Goal: Information Seeking & Learning: Learn about a topic

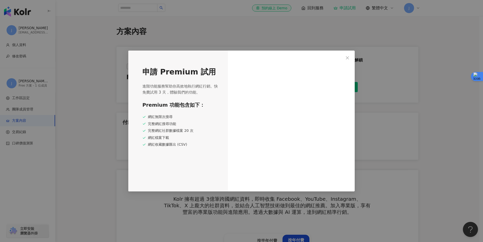
click at [287, 180] on div at bounding box center [291, 121] width 127 height 141
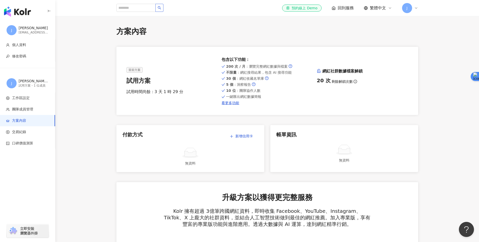
click at [165, 7] on span at bounding box center [146, 8] width 60 height 9
click at [163, 8] on button "button" at bounding box center [159, 8] width 8 height 8
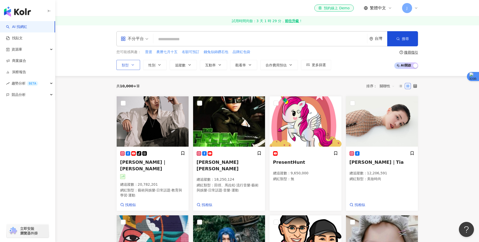
click at [140, 67] on button "類型" at bounding box center [128, 65] width 24 height 10
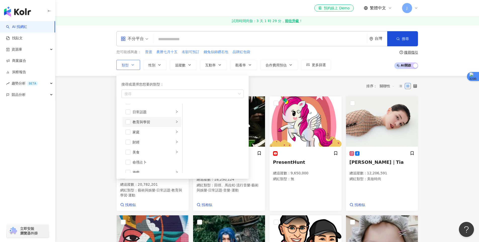
scroll to position [28, 0]
click at [169, 151] on div "美食" at bounding box center [154, 152] width 42 height 6
click at [202, 132] on div "甜點" at bounding box center [217, 130] width 46 height 6
click at [190, 65] on icon "button" at bounding box center [190, 65] width 4 height 4
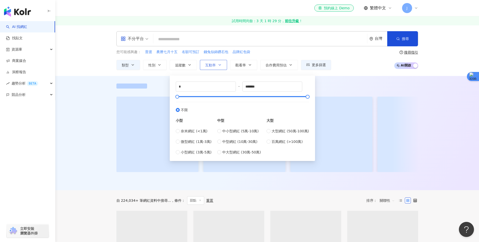
click at [211, 64] on span "互動率" at bounding box center [210, 65] width 11 height 4
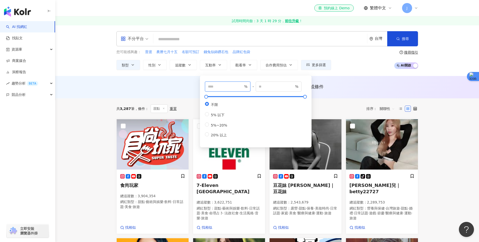
click at [225, 89] on input "number" at bounding box center [225, 87] width 35 height 6
type input "**"
click at [237, 63] on span "觀看率" at bounding box center [240, 65] width 11 height 4
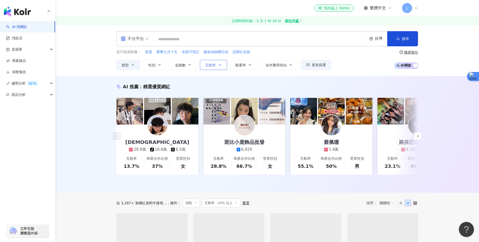
click at [216, 64] on button "互動率" at bounding box center [213, 65] width 27 height 10
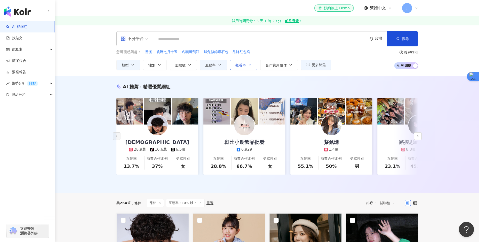
click at [247, 64] on button "觀看率" at bounding box center [243, 65] width 27 height 10
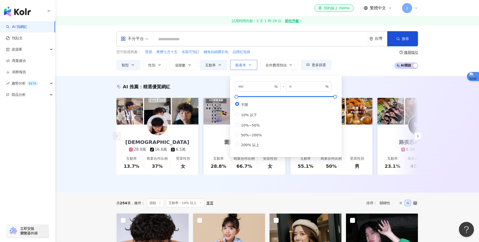
click at [247, 64] on button "觀看率" at bounding box center [243, 65] width 27 height 10
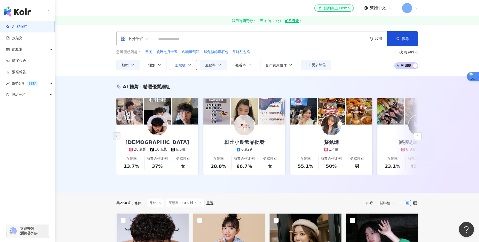
click at [182, 64] on span "追蹤數" at bounding box center [180, 65] width 11 height 4
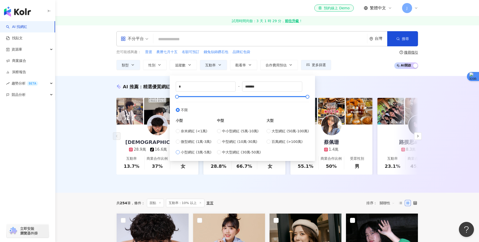
click at [205, 153] on span "小型網紅 (3萬-5萬)" at bounding box center [196, 152] width 31 height 6
type input "*****"
click at [202, 143] on span "微型網紅 (1萬-3萬)" at bounding box center [196, 142] width 31 height 6
type input "*****"
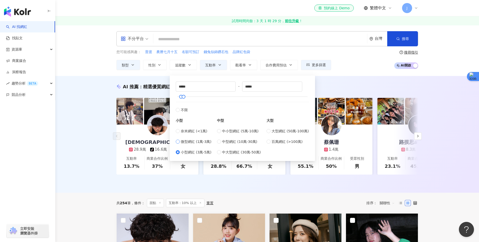
type input "*****"
click at [376, 67] on div "您可能感興趣： 普渡 農曆七月十五 名額可預訂 錢兔似錦鑽石包 品牌紅包袋 類型 性別 追蹤數 互動率 觀看率 合作費用預估 更多篩選 ***** - ***…" at bounding box center [267, 59] width 302 height 21
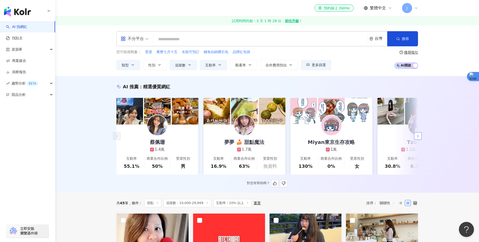
click at [418, 137] on polyline "button" at bounding box center [418, 136] width 1 height 2
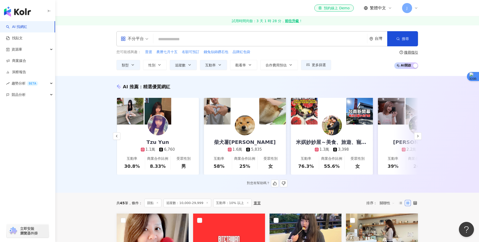
scroll to position [0, 261]
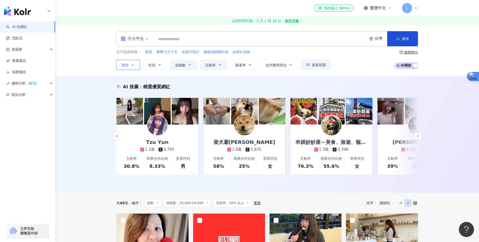
click at [136, 66] on button "類型" at bounding box center [128, 65] width 24 height 10
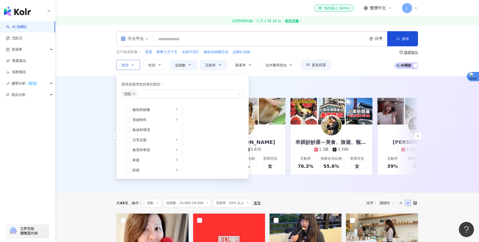
click at [136, 66] on button "類型 搜尋或選擇您想要的類型： 甜點 藝術與娛樂 美妝時尚 氣候和環境 日常話題 教育與學習 家庭 財經 美食 命理占卜 遊戲 法政社會 生活風格 影視娛樂 …" at bounding box center [128, 65] width 24 height 10
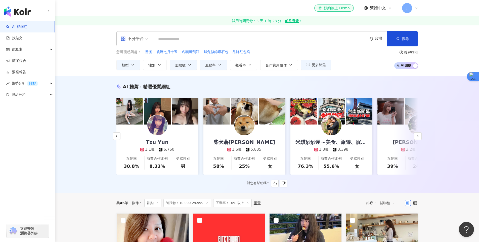
click at [158, 123] on img at bounding box center [157, 125] width 20 height 20
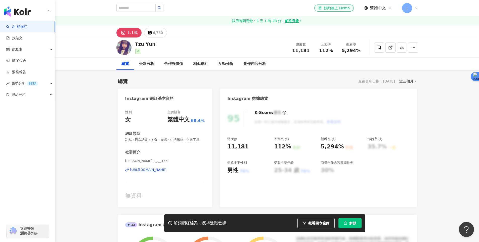
click at [159, 168] on div "[URL][DOMAIN_NAME]" at bounding box center [148, 170] width 36 height 5
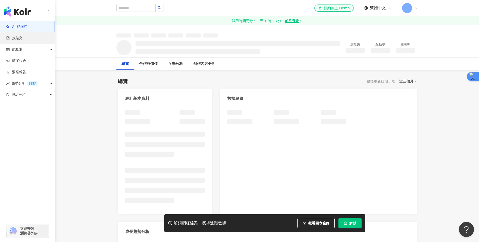
click at [22, 38] on link "找貼文" at bounding box center [14, 38] width 17 height 5
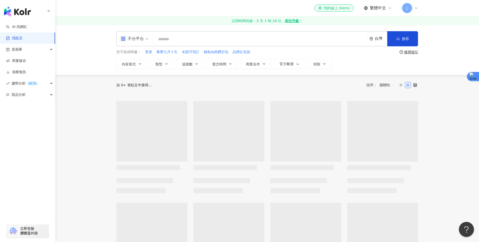
click at [236, 41] on input "search" at bounding box center [260, 39] width 210 height 11
type input "*"
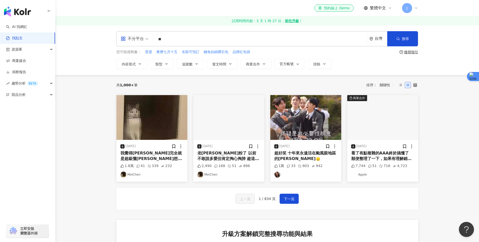
type input "*"
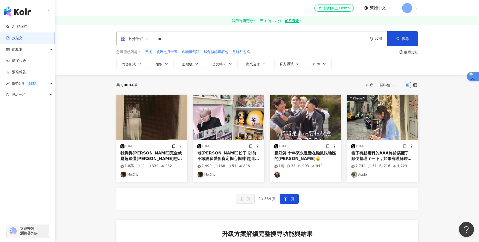
type input "*"
type input "***"
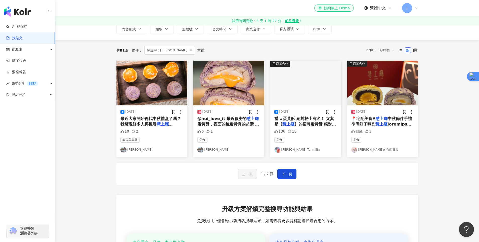
scroll to position [27, 0]
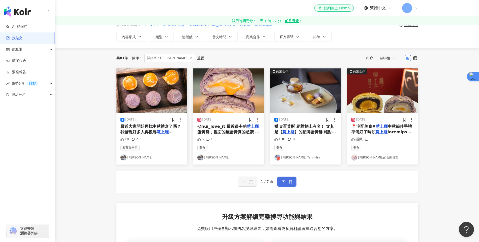
click at [296, 186] on div "上一頁 1 / 7 頁 下一頁" at bounding box center [267, 182] width 302 height 22
click at [292, 180] on span "下一頁" at bounding box center [287, 182] width 11 height 6
click at [214, 41] on button "發文時間" at bounding box center [222, 37] width 31 height 10
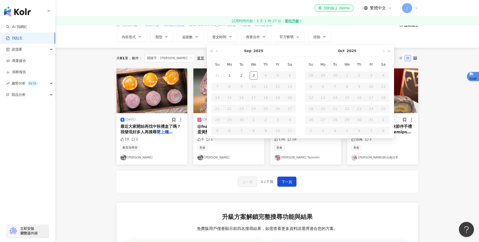
click at [164, 50] on div "共 81 筆 條件 ： 關鍵字：慧上癮 重置 排序： 關聯性" at bounding box center [267, 58] width 302 height 21
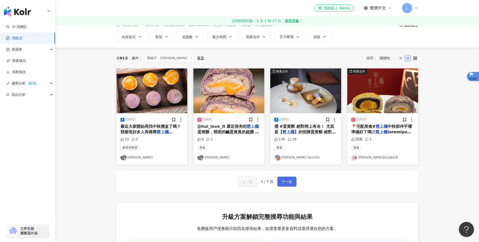
click at [283, 181] on span "下一頁" at bounding box center [287, 182] width 11 height 6
click at [287, 183] on span "下一頁" at bounding box center [287, 182] width 11 height 6
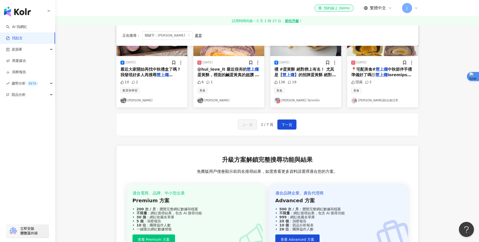
scroll to position [85, 0]
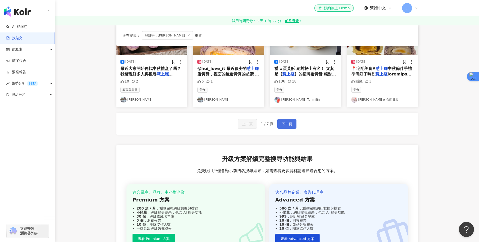
click at [290, 125] on span "下一頁" at bounding box center [287, 124] width 11 height 6
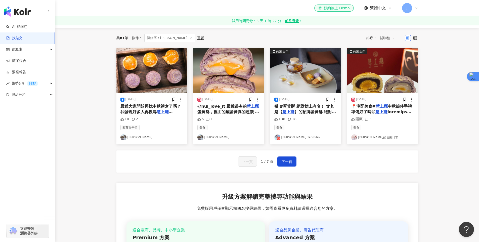
scroll to position [44, 0]
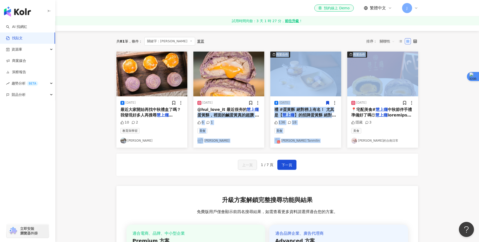
drag, startPoint x: 380, startPoint y: 97, endPoint x: 256, endPoint y: 107, distance: 124.5
click at [256, 107] on div "2024/8/15 最近大家開始再找中秋禮盒了嗎？ 我發現好多人再搜尋 慧上癮 耶！ 10 2 教育與學習 阿婷 2024/1/12 @hui_love_it…" at bounding box center [267, 100] width 308 height 96
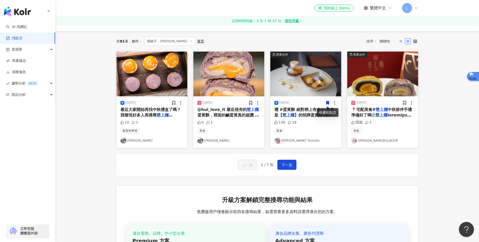
click at [431, 112] on main "不分平台 *** 台灣 搜尋 您可能感興趣： 自己作品 韓式甜美波紋 韓國女孩 理髪廳 韓式髮型屋 搜尋指引 內容形式 類型 追蹤數 發文時間 Sep 202…" at bounding box center [267, 152] width 424 height 342
click at [145, 115] on span "最近大家開始再找中秋禮盒了嗎？ 我發現好多人再搜尋" at bounding box center [150, 112] width 60 height 10
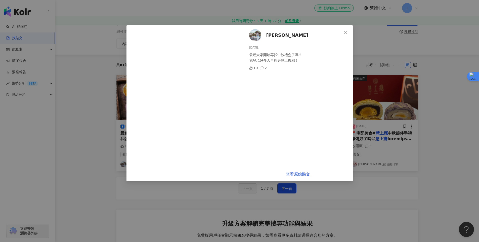
scroll to position [18, 0]
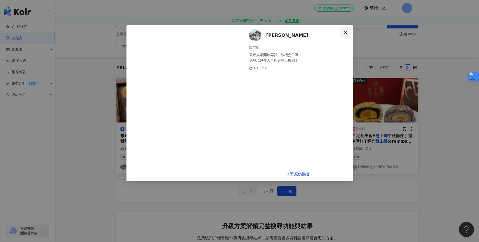
click at [348, 33] on span "Close" at bounding box center [346, 32] width 10 height 4
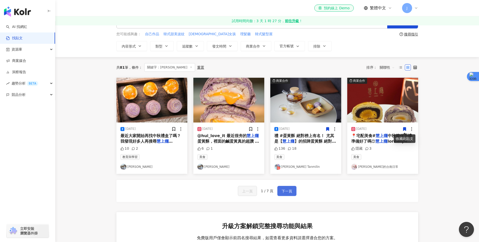
click at [287, 195] on button "下一頁" at bounding box center [286, 191] width 19 height 10
click at [287, 193] on span "下一頁" at bounding box center [287, 191] width 11 height 6
click at [280, 190] on button "下一頁" at bounding box center [286, 191] width 19 height 10
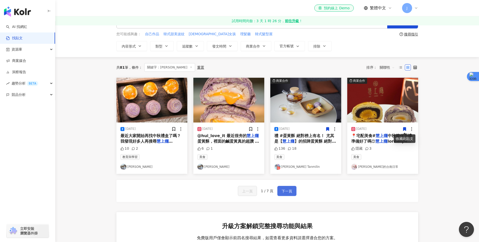
click at [280, 190] on button "下一頁" at bounding box center [286, 191] width 19 height 10
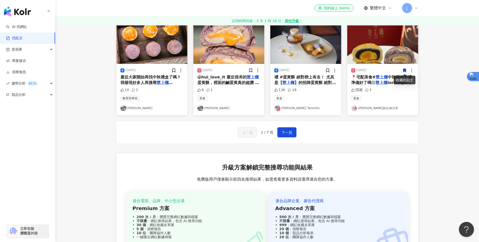
scroll to position [0, 0]
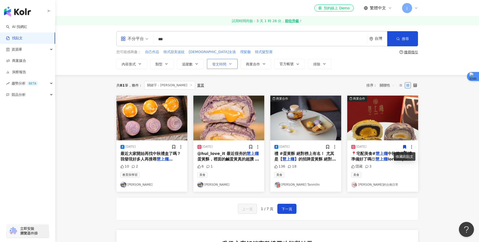
click at [220, 66] on button "發文時間" at bounding box center [222, 64] width 31 height 10
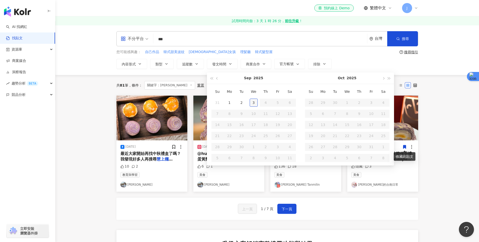
type input "**********"
click at [254, 102] on div "3" at bounding box center [254, 103] width 8 height 8
type input "**********"
click at [217, 79] on span "button" at bounding box center [217, 78] width 3 height 3
type input "**********"
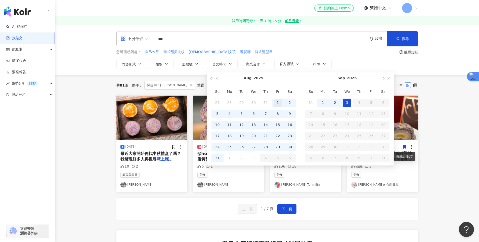
type input "**********"
click at [276, 100] on div "1" at bounding box center [278, 103] width 8 height 8
type input "**********"
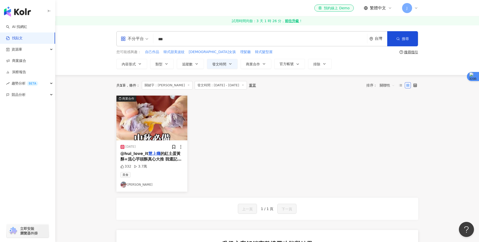
click at [156, 159] on span "的紅土蛋黃酥+流心芋頭酥真心大推 我還記得2023年我在逛華山的烘焙節的時候，吃到" at bounding box center [150, 162] width 61 height 22
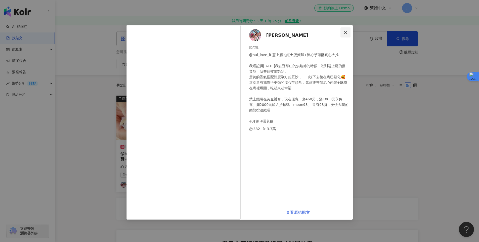
click at [344, 30] on icon "close" at bounding box center [346, 32] width 4 height 4
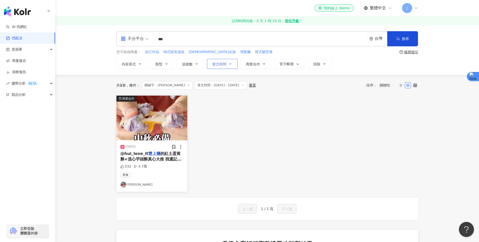
click at [215, 64] on span "發文時間" at bounding box center [219, 64] width 14 height 4
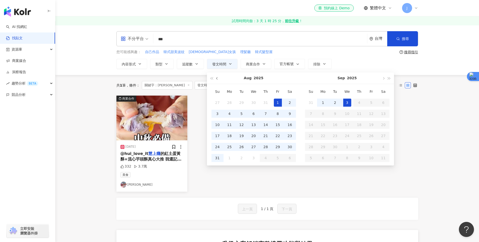
click at [216, 79] on button "button" at bounding box center [218, 77] width 6 height 11
type input "**********"
click at [244, 104] on div "1" at bounding box center [242, 103] width 8 height 8
click at [271, 147] on td "31" at bounding box center [266, 146] width 12 height 11
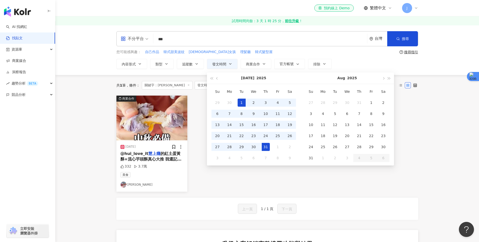
type input "**********"
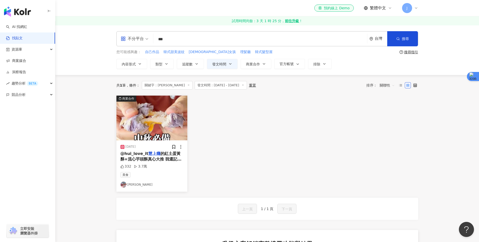
type input "**********"
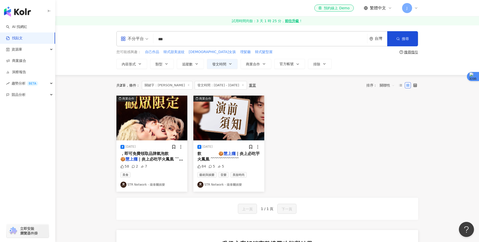
click at [153, 157] on div "，即可免費領取品牌氣泡飲 ⠀ ⠀ 🍪 慧上癮 ｜炎上必吃芋火鳳凰 ﹋﹋﹋﹋﹋﹋﹋" at bounding box center [151, 156] width 63 height 11
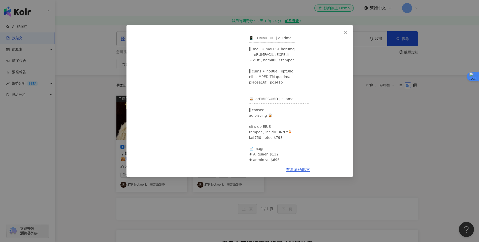
scroll to position [417, 0]
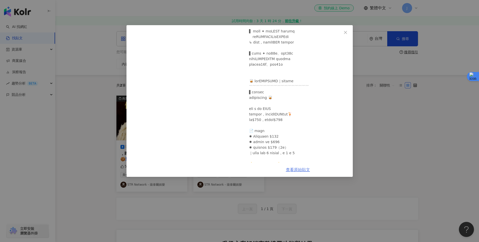
click at [296, 168] on link "查看原始貼文" at bounding box center [298, 169] width 24 height 5
click at [94, 115] on div "STR Network - 薩泰爾娛樂 2025/7/3 58 2 7 查看原始貼文" at bounding box center [239, 121] width 479 height 242
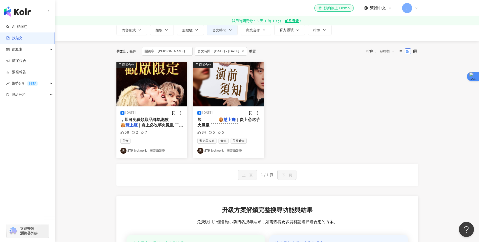
scroll to position [0, 0]
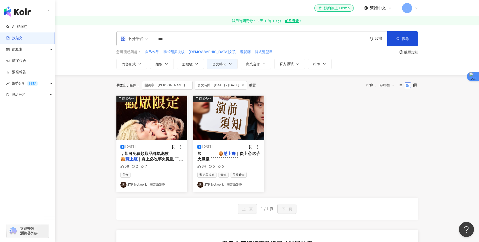
drag, startPoint x: 183, startPoint y: 37, endPoint x: 152, endPoint y: 38, distance: 31.0
click at [152, 39] on div "不分平台 慧上癮 *** 台灣 搜尋" at bounding box center [267, 38] width 302 height 15
type input "*"
drag, startPoint x: 103, startPoint y: 88, endPoint x: 136, endPoint y: 63, distance: 41.3
click at [103, 88] on main "**********" at bounding box center [267, 196] width 424 height 342
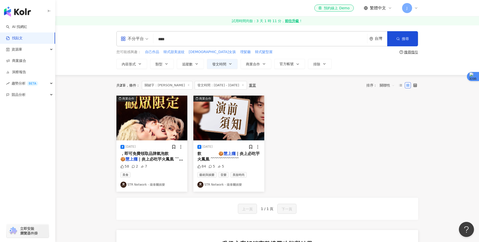
click at [176, 41] on input "****" at bounding box center [260, 39] width 210 height 11
type input "***"
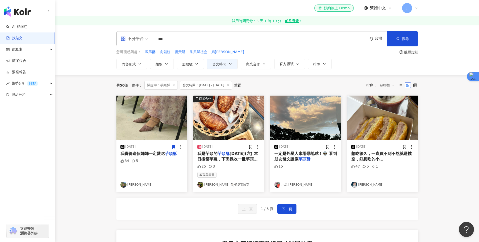
click at [147, 154] on span "我覺得這個姊姊一定愛吃" at bounding box center [142, 153] width 44 height 5
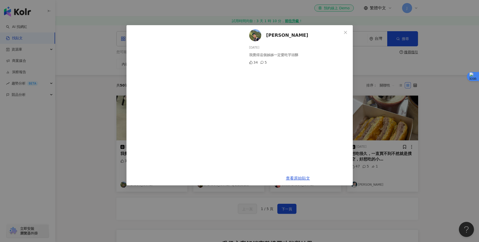
click at [381, 91] on div "Tim 2025/7/13 我覺得這個姊姊一定愛吃芋頭酥 34 5 查看原始貼文" at bounding box center [239, 121] width 479 height 242
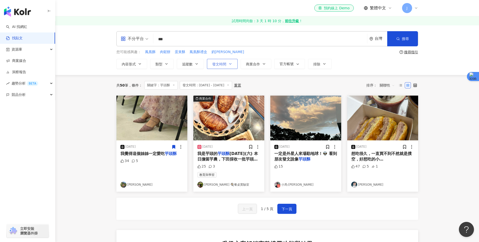
click at [211, 67] on button "發文時間" at bounding box center [222, 64] width 31 height 10
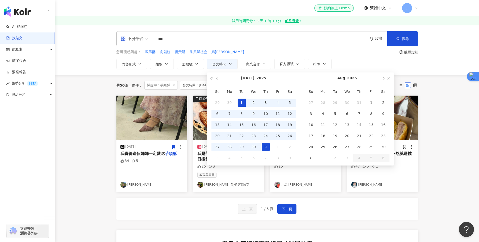
click at [92, 103] on main "**********" at bounding box center [267, 196] width 424 height 342
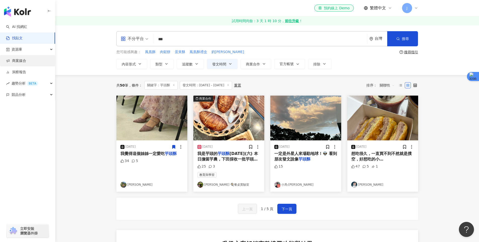
click at [26, 59] on link "商案媒合" at bounding box center [16, 60] width 20 height 5
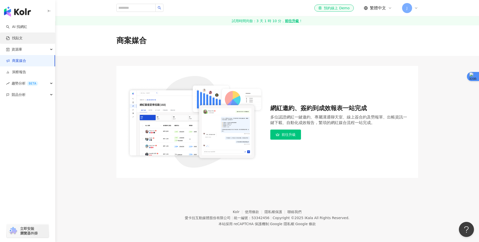
click at [18, 41] on link "找貼文" at bounding box center [14, 38] width 17 height 5
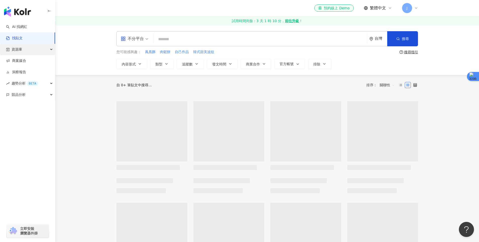
click at [21, 49] on span "資源庫" at bounding box center [17, 49] width 11 height 11
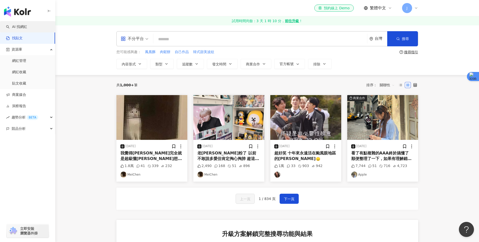
click at [27, 25] on link "AI 找網紅" at bounding box center [16, 26] width 21 height 5
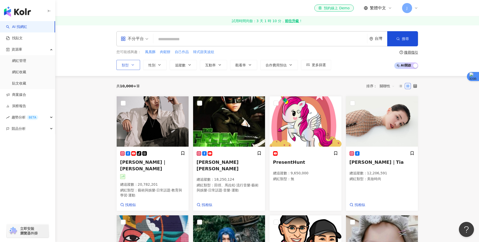
click at [131, 64] on icon "button" at bounding box center [133, 65] width 4 height 4
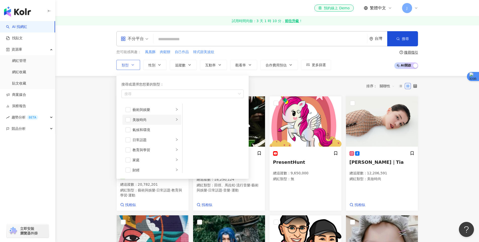
click at [157, 123] on li "美妝時尚" at bounding box center [152, 120] width 59 height 10
click at [155, 165] on div "成人" at bounding box center [156, 167] width 46 height 6
click at [341, 76] on div "共 10,000+ 筆 排序： 關聯性" at bounding box center [267, 86] width 302 height 20
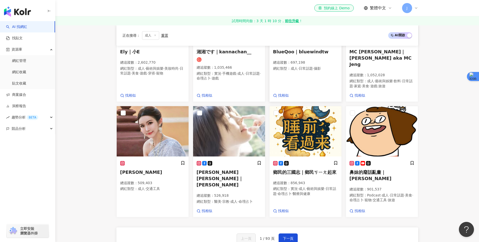
scroll to position [289, 0]
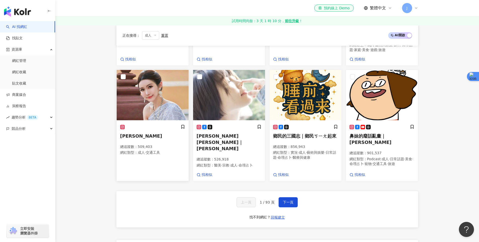
click at [157, 95] on img at bounding box center [153, 95] width 72 height 50
click at [289, 197] on button "下一頁" at bounding box center [288, 202] width 19 height 10
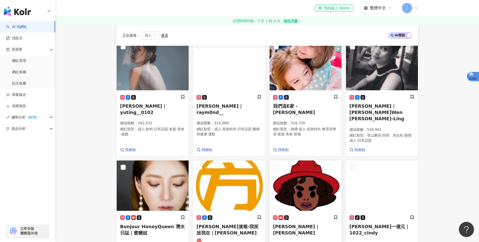
scroll to position [173, 0]
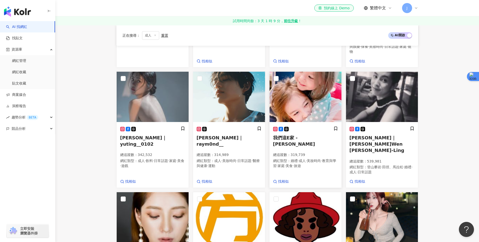
click at [306, 135] on span "我們這E家 - Emilia Angelina" at bounding box center [294, 141] width 42 height 12
click at [221, 59] on div "找相似" at bounding box center [229, 61] width 65 height 5
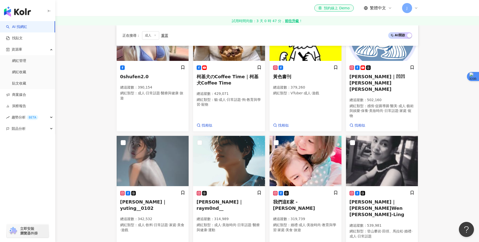
scroll to position [0, 0]
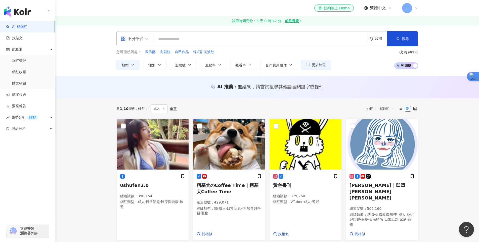
click at [196, 41] on input "search" at bounding box center [260, 39] width 210 height 10
paste input "**"
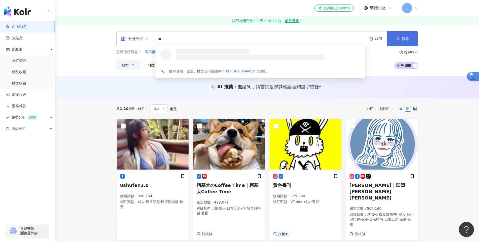
click at [399, 36] on button "搜尋" at bounding box center [402, 38] width 31 height 15
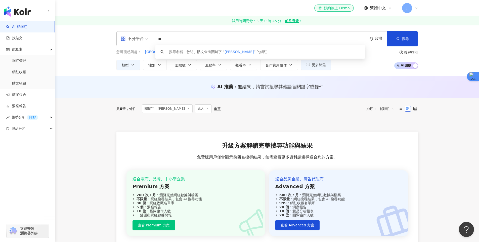
drag, startPoint x: 169, startPoint y: 40, endPoint x: 159, endPoint y: 39, distance: 10.3
click at [159, 39] on input "**" at bounding box center [260, 39] width 210 height 10
click at [167, 90] on div "AI 推薦 ： 無結果，請嘗試搜尋其他語言關鍵字或條件" at bounding box center [267, 88] width 322 height 9
click at [175, 38] on input "**" at bounding box center [260, 39] width 210 height 10
click at [194, 53] on div "搜尋名稱、敘述、貼文含有關鍵字 “ 九祿 ” 的網紅" at bounding box center [218, 52] width 99 height 6
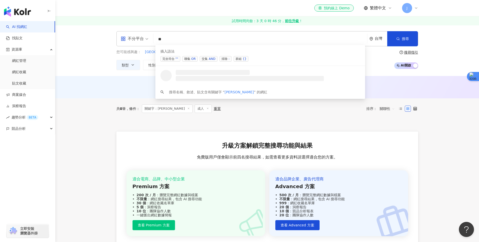
type input "*"
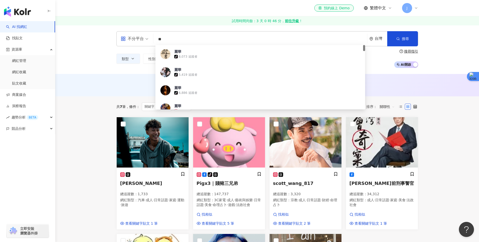
click at [192, 38] on input "**" at bounding box center [260, 39] width 210 height 10
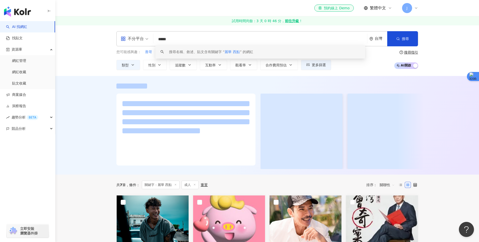
click at [110, 87] on div at bounding box center [267, 127] width 322 height 86
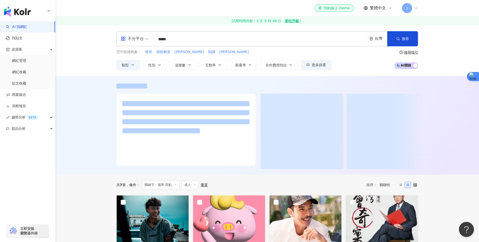
click at [169, 39] on input "*****" at bounding box center [260, 39] width 210 height 10
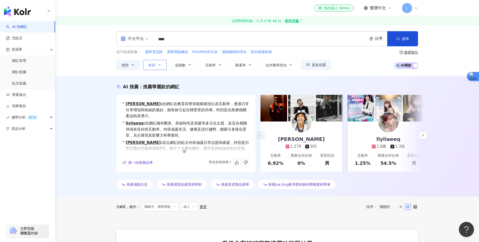
click at [159, 66] on icon "button" at bounding box center [159, 65] width 4 height 4
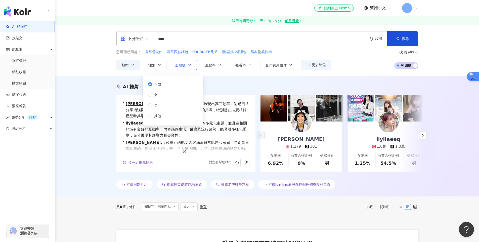
click at [177, 65] on span "追蹤數" at bounding box center [180, 65] width 11 height 4
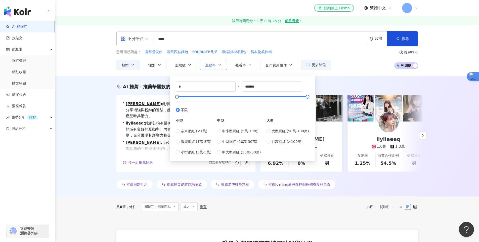
click at [206, 65] on span "互動率" at bounding box center [210, 65] width 11 height 4
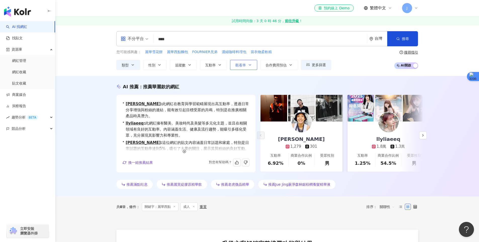
click at [237, 65] on span "觀看率" at bounding box center [240, 65] width 11 height 4
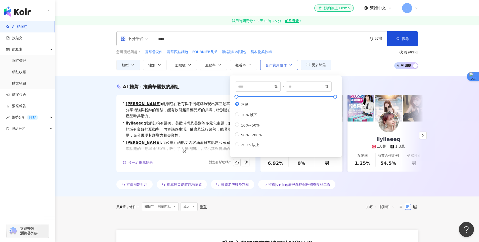
click at [273, 67] on button "合作費用預估" at bounding box center [279, 65] width 38 height 10
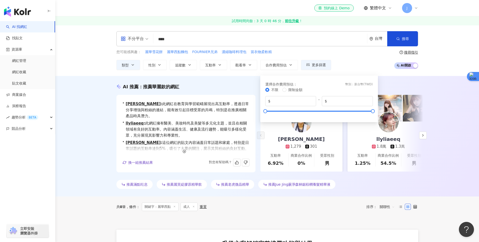
click at [368, 65] on div "您可能感興趣： 麗華雪花餅 麗華西點麵包 FOURNIER兄弟 濃縮咖啡料理包 當衣物柔軟精 類型 性別 追蹤數 互動率 觀看率 合作費用預估 更多篩選 不限…" at bounding box center [267, 59] width 302 height 21
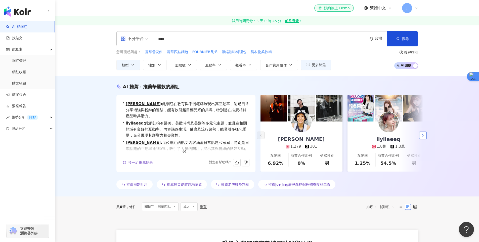
click at [425, 136] on icon "button" at bounding box center [423, 135] width 4 height 4
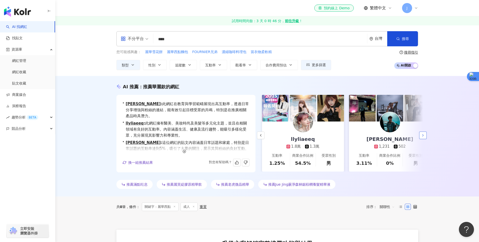
scroll to position [0, 87]
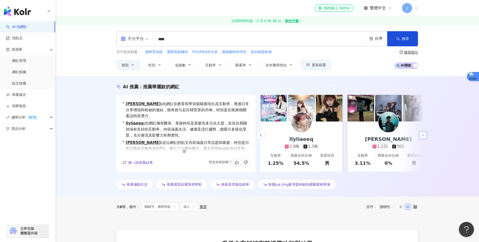
click at [425, 136] on icon "button" at bounding box center [423, 135] width 4 height 4
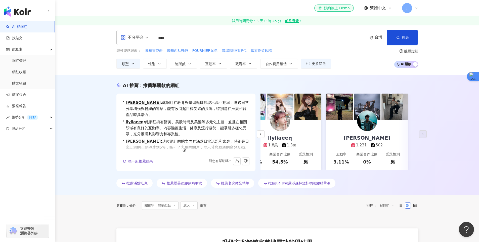
scroll to position [0, 0]
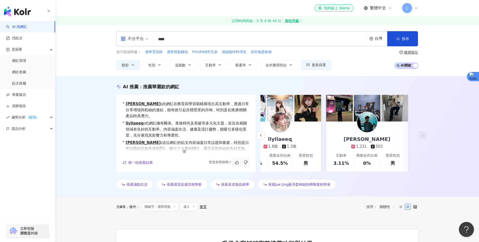
click at [412, 53] on div "搜尋指引" at bounding box center [411, 52] width 14 height 4
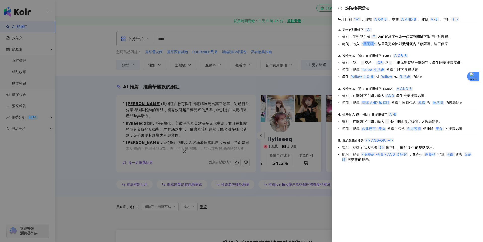
drag, startPoint x: 364, startPoint y: 44, endPoint x: 375, endPoint y: 45, distance: 11.1
click at [375, 45] on span ""蔡阿嘎"" at bounding box center [369, 44] width 16 height 4
copy span "蔡阿嘎"
click at [134, 43] on div at bounding box center [241, 121] width 483 height 242
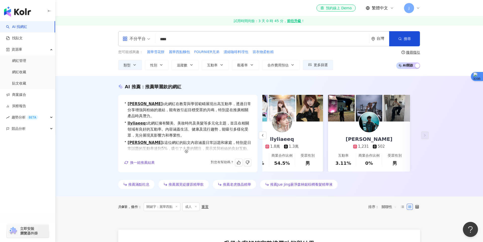
click at [194, 40] on input "****" at bounding box center [262, 39] width 210 height 10
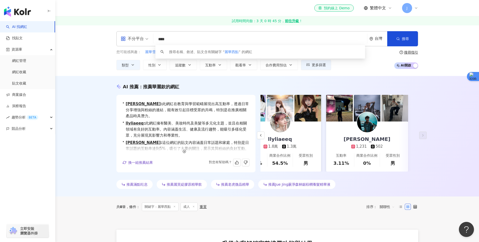
paste input "search"
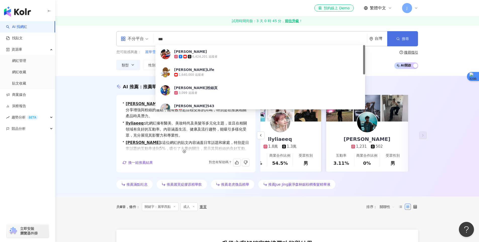
click at [401, 36] on button "搜尋" at bounding box center [402, 38] width 31 height 15
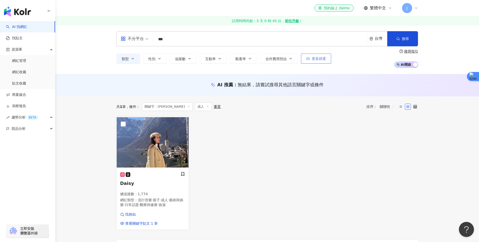
click at [318, 63] on button "更多篩選" at bounding box center [316, 59] width 30 height 10
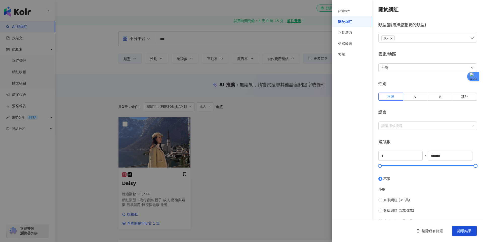
click at [392, 38] on icon "close" at bounding box center [391, 38] width 3 height 3
click at [469, 231] on span "顯示結果" at bounding box center [464, 231] width 14 height 4
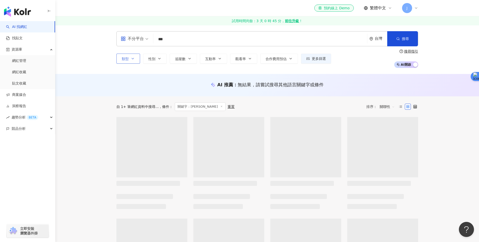
click at [132, 59] on icon "button" at bounding box center [133, 59] width 4 height 4
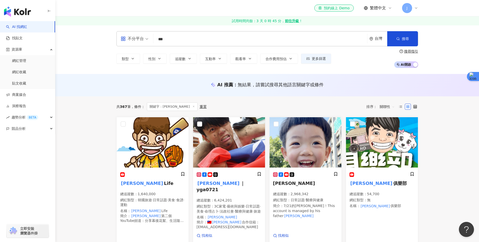
drag, startPoint x: 186, startPoint y: 42, endPoint x: 118, endPoint y: 34, distance: 68.4
click at [126, 34] on div "不分平台 *** 台灣 搜尋 cfddef06-5c37-4e7e-afb7-85ca9e61388e 蔡阿嘎 6,424,201 追蹤者 蔡阿嘎Life 1…" at bounding box center [267, 38] width 302 height 15
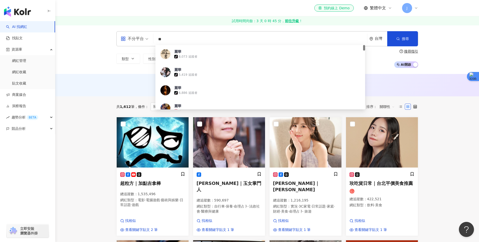
click at [98, 75] on div "AI 推薦 ： 無結果，請嘗試搜尋其他語言關鍵字或條件" at bounding box center [267, 85] width 424 height 22
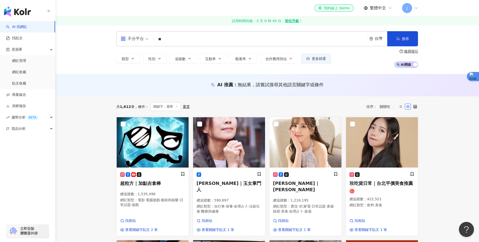
click at [170, 41] on input "**" at bounding box center [260, 39] width 210 height 10
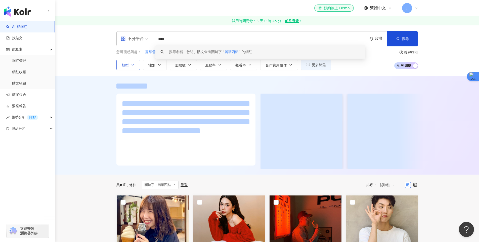
click at [121, 64] on button "類型" at bounding box center [128, 65] width 24 height 10
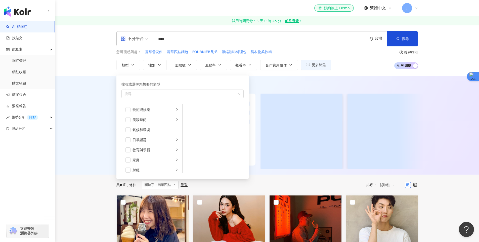
click at [100, 116] on div at bounding box center [267, 125] width 424 height 99
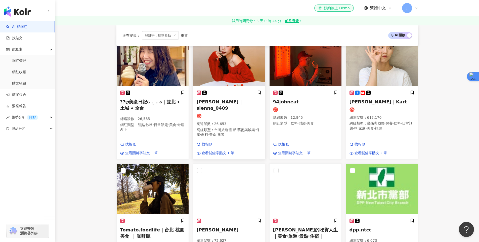
scroll to position [62, 0]
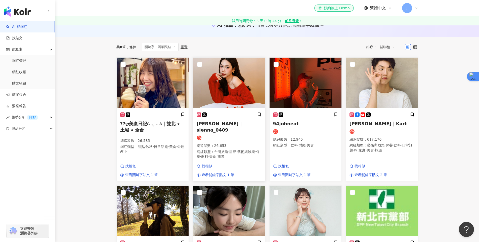
click at [229, 123] on span "小美｜sienna_0409" at bounding box center [220, 127] width 47 height 12
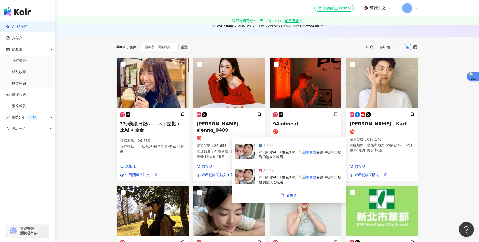
click at [245, 176] on img at bounding box center [245, 176] width 20 height 15
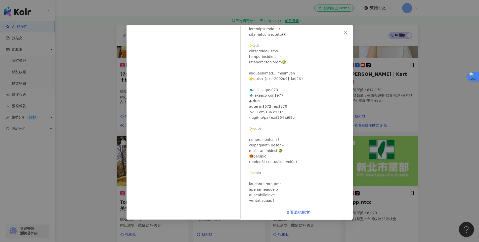
scroll to position [2, 0]
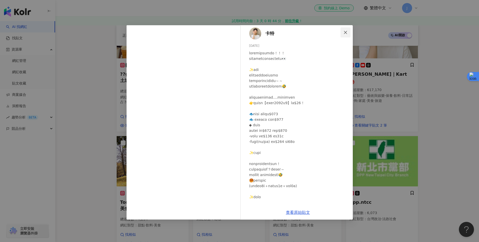
click at [344, 28] on button "Close" at bounding box center [346, 32] width 10 height 10
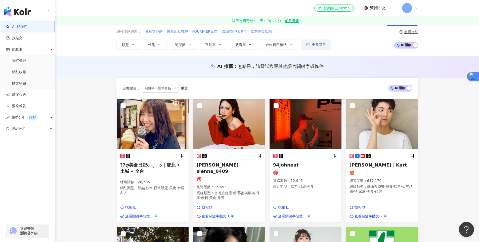
scroll to position [0, 0]
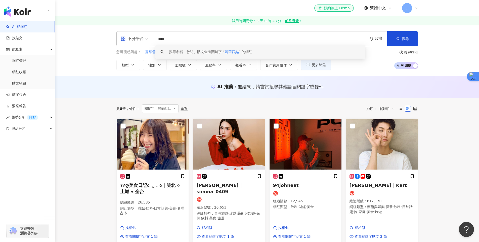
drag, startPoint x: 194, startPoint y: 38, endPoint x: 126, endPoint y: 35, distance: 68.0
click at [126, 36] on div "不分平台 **** 台灣 搜尋 keyword 搜尋名稱、敘述、貼文含有關鍵字 “ 麗華西點 ” 的網紅" at bounding box center [267, 38] width 302 height 15
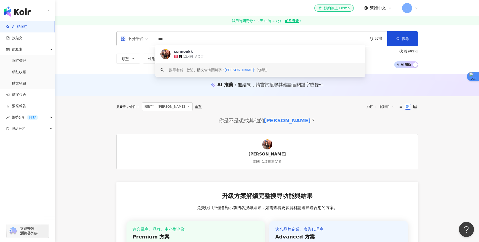
type input "***"
click at [265, 151] on link "周麗璇 泰國 1.2萬追蹤者" at bounding box center [267, 151] width 302 height 35
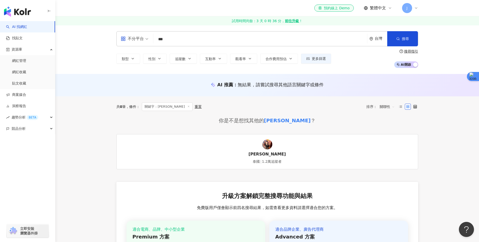
drag, startPoint x: 172, startPoint y: 39, endPoint x: 126, endPoint y: 38, distance: 46.0
click at [127, 38] on div "不分平台 *** 台灣 搜尋 d5fc31f6-6f3e-4fc2-9043-6df027614ebb keyword ssnnookk tiktok-ico…" at bounding box center [267, 38] width 302 height 15
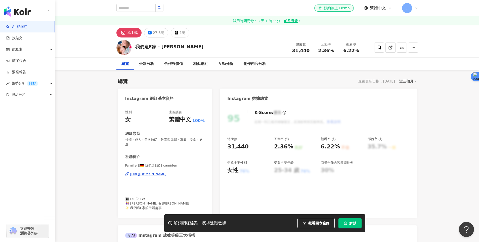
click at [152, 172] on div "https://www.instagram.com/cemiden/" at bounding box center [148, 174] width 36 height 5
click at [21, 36] on link "找貼文" at bounding box center [14, 38] width 17 height 5
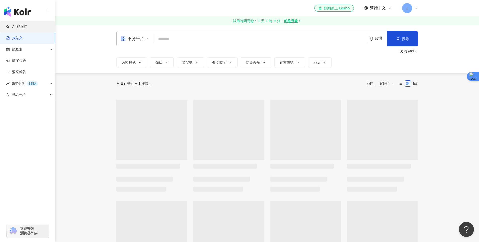
click at [27, 27] on link "AI 找網紅" at bounding box center [16, 26] width 21 height 5
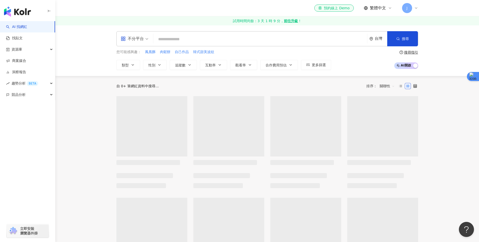
click at [193, 37] on input "search" at bounding box center [260, 39] width 210 height 10
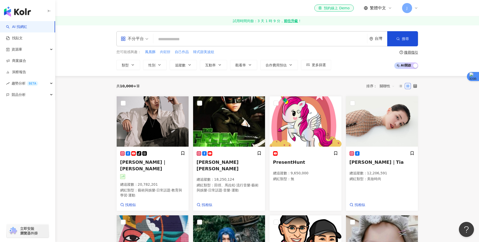
click at [164, 52] on span "肉鬆餅" at bounding box center [165, 52] width 11 height 5
type input "***"
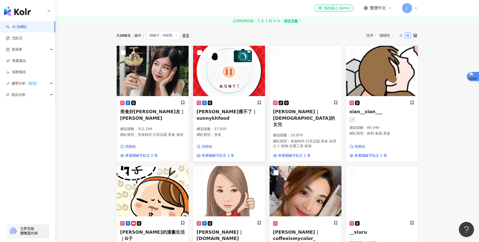
scroll to position [152, 0]
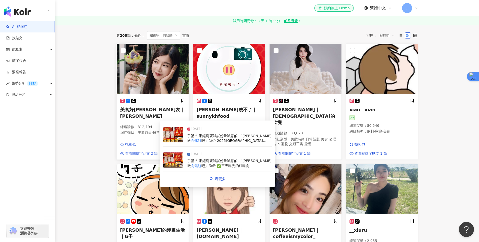
click at [141, 155] on span "查看關鍵字貼文 2 筆" at bounding box center [141, 153] width 33 height 5
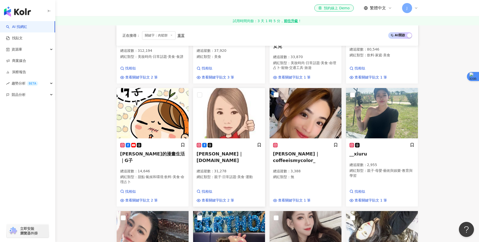
scroll to position [0, 0]
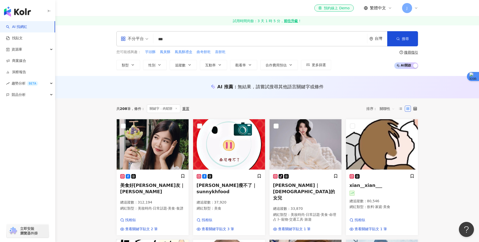
click at [170, 38] on input "***" at bounding box center [260, 39] width 210 height 10
click at [130, 40] on div "不分平台 *** 台灣 搜尋 keyword 搜尋名稱、敘述、貼文含有關鍵字 “ 肉鬆餅 ” 的網紅" at bounding box center [267, 38] width 302 height 15
type input "*"
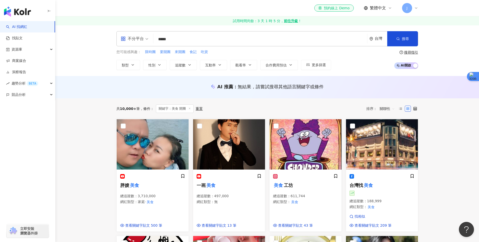
click at [410, 51] on div "搜尋指引" at bounding box center [411, 52] width 14 height 4
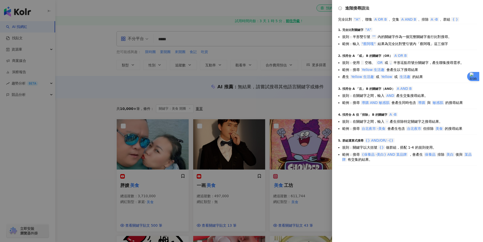
click at [300, 98] on div at bounding box center [241, 121] width 483 height 242
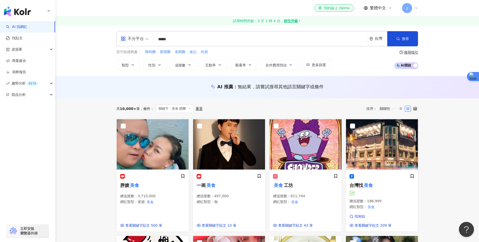
click at [417, 51] on div "搜尋指引" at bounding box center [411, 52] width 14 height 4
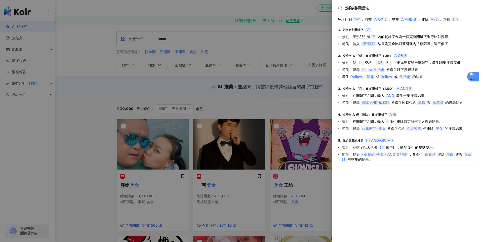
drag, startPoint x: 152, startPoint y: 75, endPoint x: 157, endPoint y: 68, distance: 8.3
click at [152, 74] on div at bounding box center [241, 121] width 483 height 242
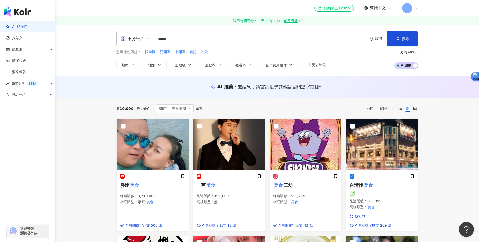
click at [167, 38] on input "*****" at bounding box center [260, 39] width 210 height 10
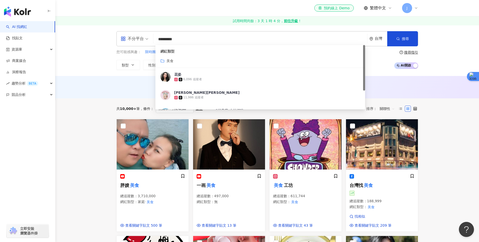
type input "*********"
click at [414, 53] on div "搜尋指引" at bounding box center [411, 52] width 14 height 4
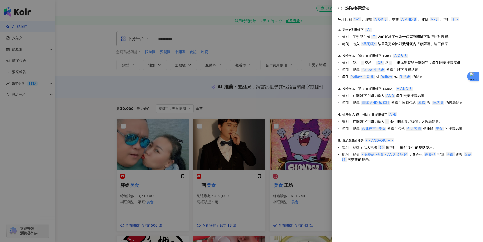
click at [281, 51] on div at bounding box center [241, 121] width 483 height 242
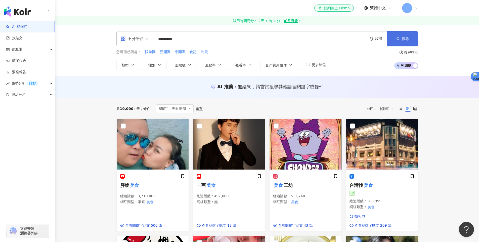
click at [394, 42] on button "搜尋" at bounding box center [402, 38] width 31 height 15
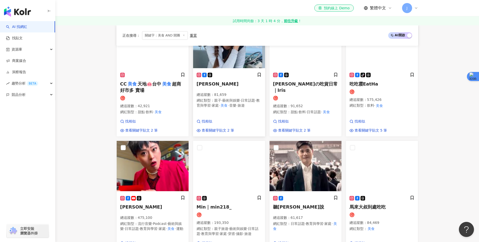
scroll to position [258, 0]
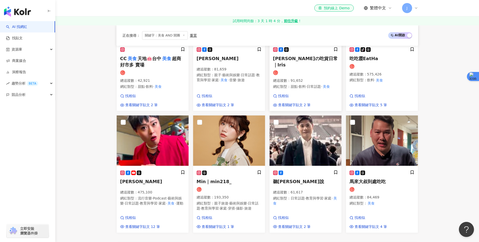
click at [293, 55] on h5 "艾瑞絲の吃貨日常｜Iris" at bounding box center [305, 61] width 65 height 13
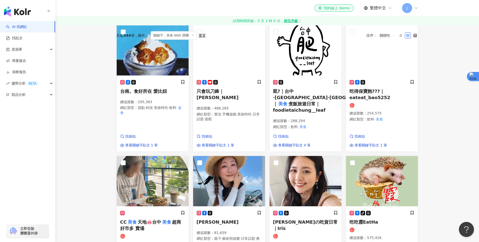
scroll to position [141, 0]
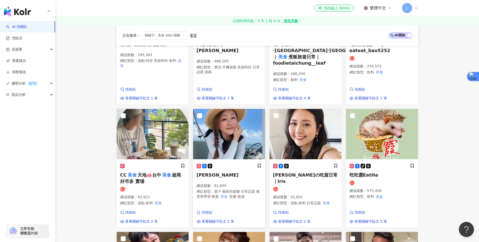
click at [216, 128] on img at bounding box center [229, 134] width 72 height 50
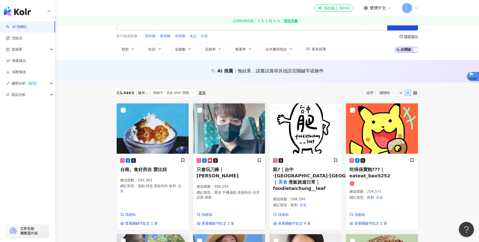
scroll to position [0, 0]
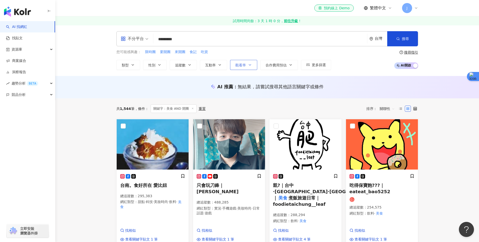
click at [253, 68] on button "觀看率" at bounding box center [243, 65] width 27 height 10
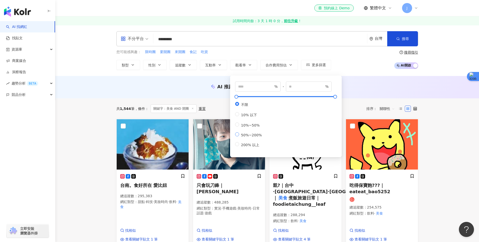
click at [257, 137] on span "50%~200%" at bounding box center [251, 135] width 25 height 4
type input "**"
type input "***"
click at [359, 80] on div "AI 推薦 ： 無結果，請嘗試搜尋其他語言關鍵字或條件" at bounding box center [267, 87] width 424 height 22
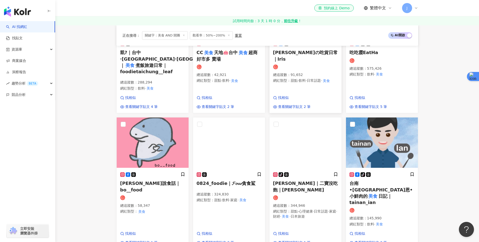
scroll to position [129, 0]
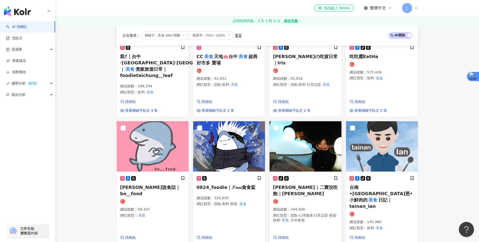
click at [325, 134] on img at bounding box center [306, 146] width 72 height 50
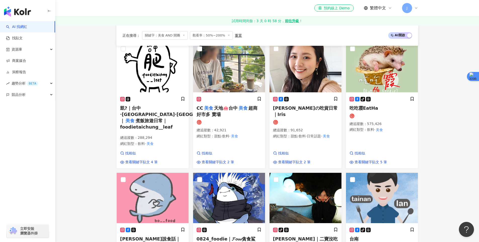
scroll to position [0, 0]
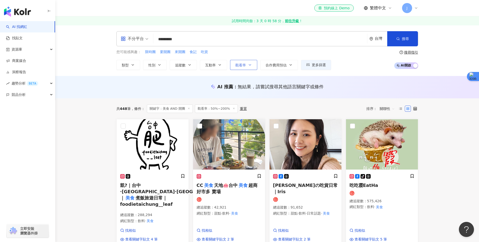
click at [250, 67] on button "觀看率" at bounding box center [243, 65] width 27 height 10
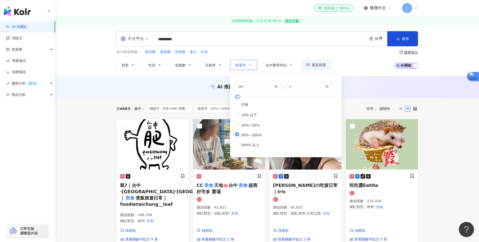
click at [250, 67] on button "觀看率" at bounding box center [243, 65] width 27 height 10
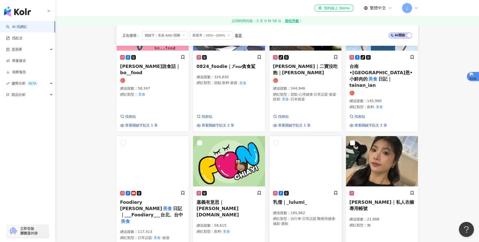
scroll to position [271, 0]
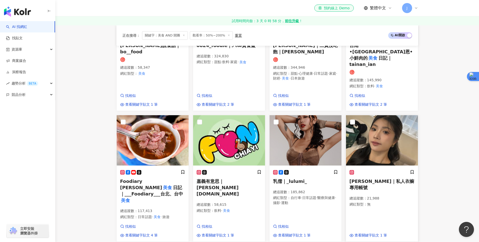
click at [381, 145] on img at bounding box center [382, 140] width 72 height 50
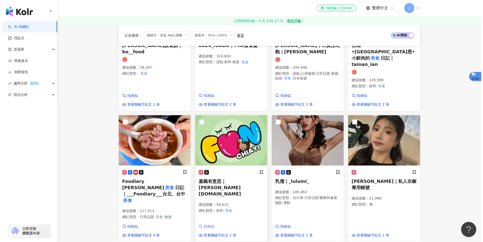
scroll to position [271, 0]
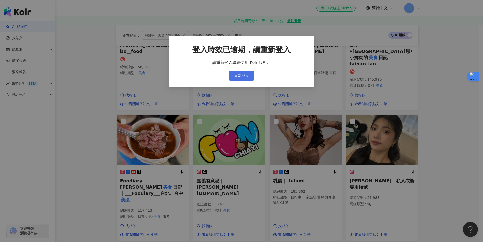
click at [239, 77] on span "重新登入" at bounding box center [241, 76] width 14 height 4
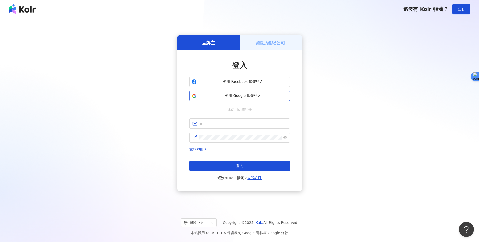
click at [257, 98] on span "使用 Google 帳號登入" at bounding box center [243, 95] width 89 height 5
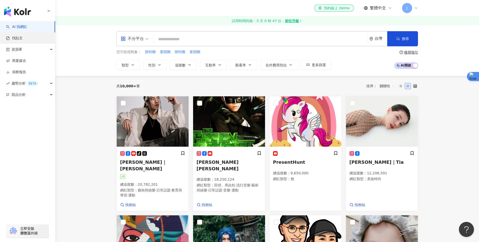
click at [20, 36] on link "找貼文" at bounding box center [14, 38] width 17 height 5
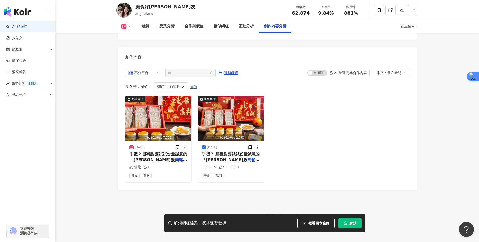
scroll to position [1539, 0]
click at [125, 26] on g at bounding box center [124, 26] width 5 height 5
click at [128, 37] on button "Instagram" at bounding box center [134, 35] width 30 height 7
drag, startPoint x: 130, startPoint y: 27, endPoint x: 129, endPoint y: 29, distance: 2.6
click at [130, 27] on icon at bounding box center [130, 26] width 4 height 4
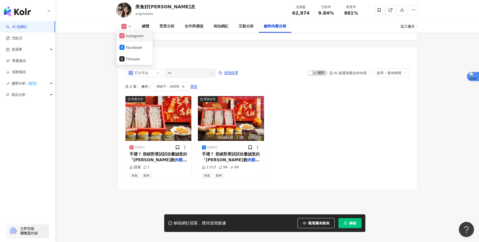
click at [125, 38] on button "Instagram" at bounding box center [134, 35] width 30 height 7
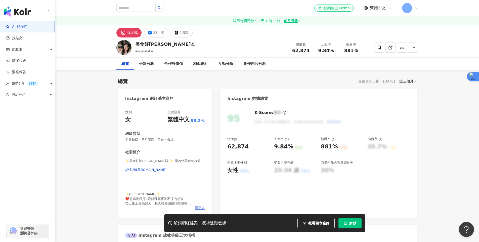
scroll to position [1, 0]
click at [167, 171] on div "https://www.instagram.com/angelalatw/" at bounding box center [148, 169] width 36 height 5
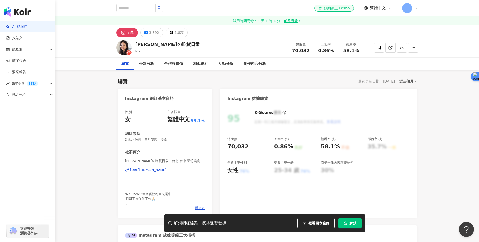
click at [167, 171] on div "[URL][DOMAIN_NAME]" at bounding box center [148, 170] width 36 height 5
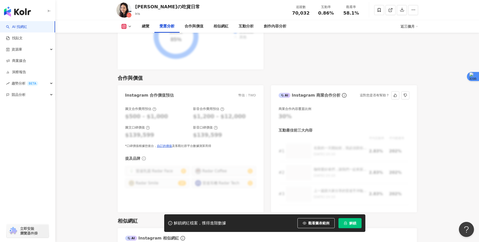
scroll to position [667, 0]
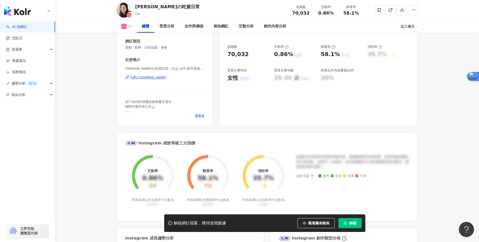
scroll to position [125, 0]
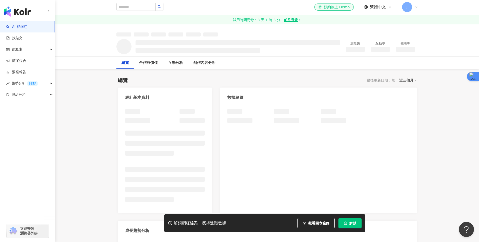
scroll to position [7, 0]
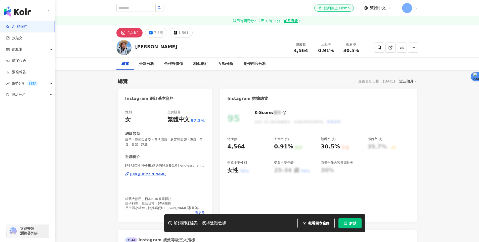
click at [158, 173] on div "https://www.instagram.com/endlesschenmama/" at bounding box center [148, 174] width 36 height 5
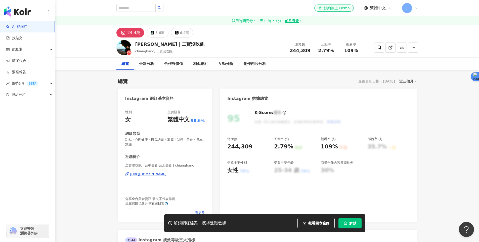
click at [167, 174] on div "[URL][DOMAIN_NAME]" at bounding box center [148, 174] width 36 height 5
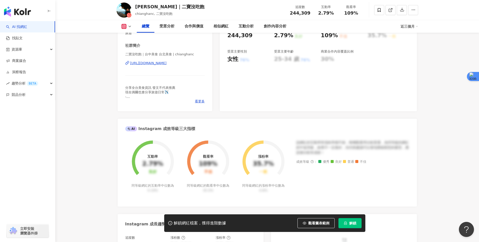
scroll to position [120, 0]
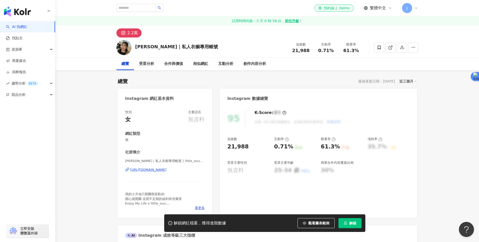
click at [159, 170] on div "https://www.instagram.com/little_ouu_ootd/" at bounding box center [148, 170] width 36 height 5
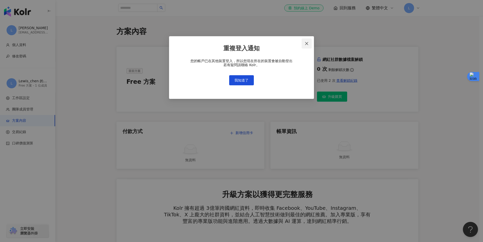
click at [304, 43] on span "Close" at bounding box center [307, 44] width 10 height 4
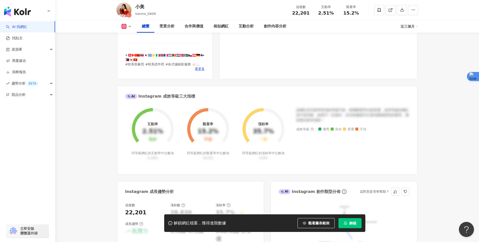
scroll to position [144, 0]
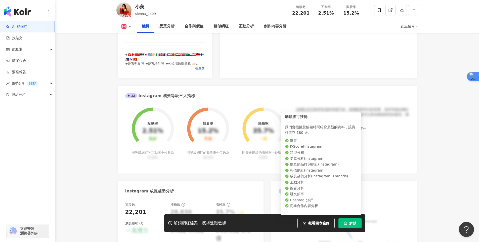
click at [356, 224] on button "解鎖" at bounding box center [350, 223] width 23 height 10
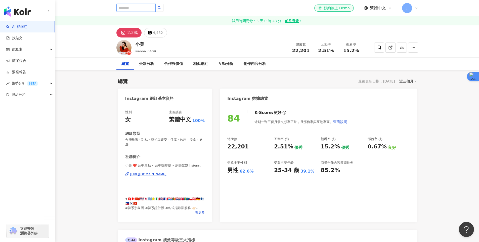
click at [128, 5] on input "search" at bounding box center [135, 8] width 39 height 8
click at [167, 172] on div "[URL][DOMAIN_NAME]" at bounding box center [148, 174] width 36 height 5
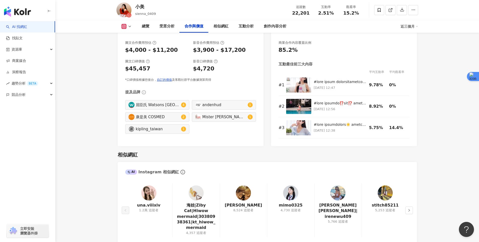
scroll to position [720, 0]
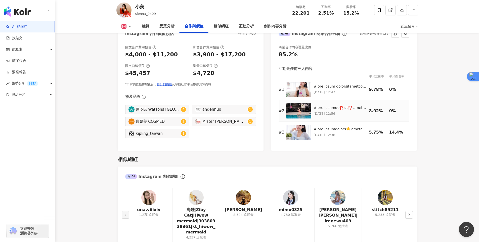
click at [296, 113] on img at bounding box center [298, 110] width 25 height 15
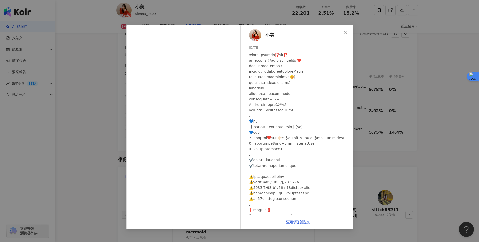
click at [112, 65] on div "小美 2025/6/25 627 1,354 查看原始貼文" at bounding box center [239, 121] width 479 height 242
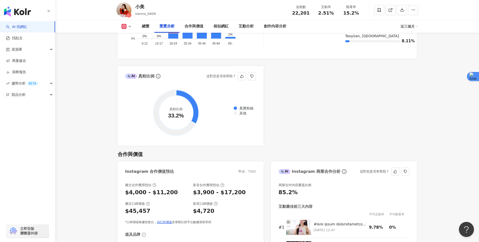
scroll to position [489, 0]
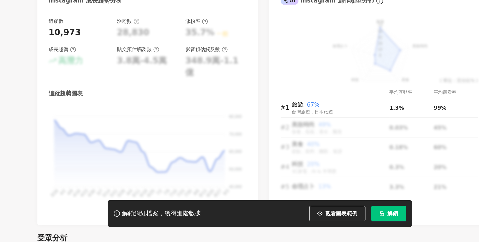
scroll to position [248, 0]
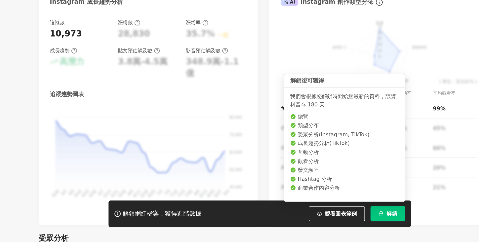
click at [353, 224] on span "解鎖" at bounding box center [352, 223] width 7 height 4
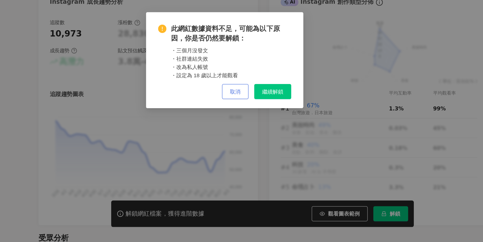
click at [251, 145] on button "取消" at bounding box center [249, 142] width 18 height 10
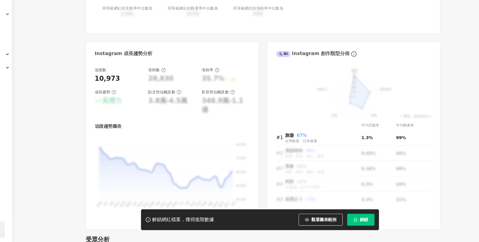
scroll to position [248, 0]
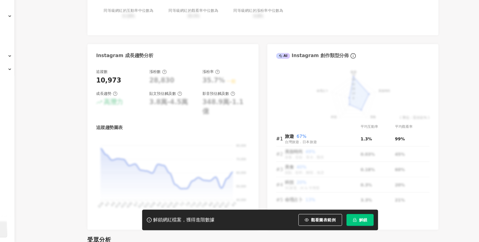
click at [351, 227] on button "解鎖" at bounding box center [350, 223] width 23 height 10
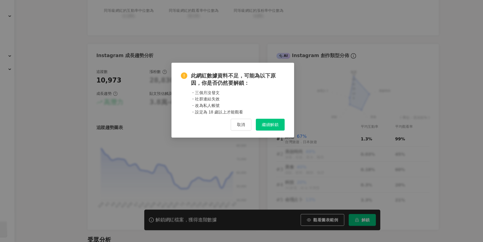
click at [278, 143] on span "繼續解鎖" at bounding box center [273, 142] width 14 height 4
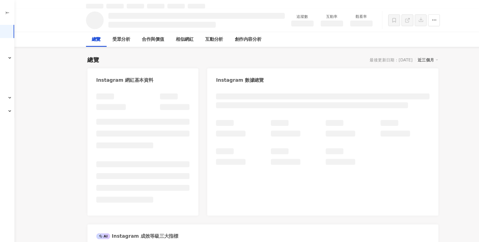
scroll to position [0, 0]
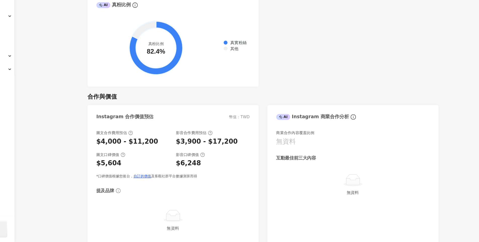
scroll to position [618, 0]
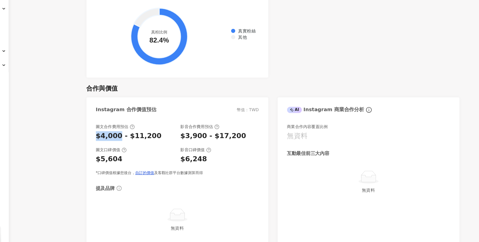
drag, startPoint x: 126, startPoint y: 152, endPoint x: 142, endPoint y: 151, distance: 16.4
click at [143, 151] on div "$4,000 - $11,200" at bounding box center [151, 152] width 53 height 8
drag, startPoint x: 192, startPoint y: 153, endPoint x: 237, endPoint y: 153, distance: 44.5
click at [237, 153] on div "圖文合作費用預估 $4,000 - $11,200 影音合作費用預估 $3,900 - $17,200" at bounding box center [190, 149] width 131 height 14
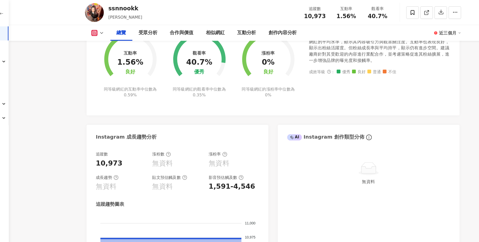
scroll to position [0, 0]
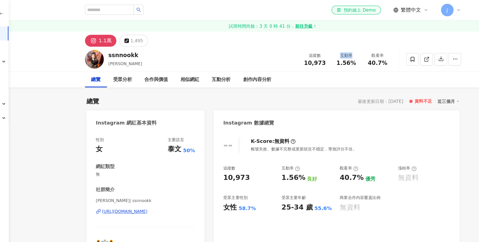
drag, startPoint x: 321, startPoint y: 44, endPoint x: 331, endPoint y: 45, distance: 9.6
click at [331, 45] on div "互動率" at bounding box center [326, 44] width 19 height 5
click at [371, 91] on div "Instagram 數據總覽" at bounding box center [318, 97] width 197 height 16
click at [152, 64] on div "受眾分析" at bounding box center [146, 64] width 15 height 6
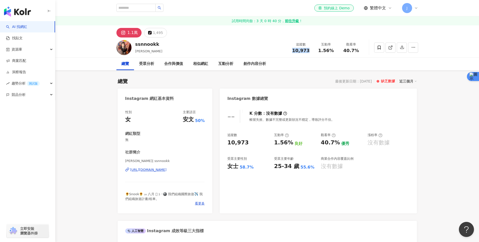
drag, startPoint x: 293, startPoint y: 51, endPoint x: 310, endPoint y: 55, distance: 18.4
click at [310, 55] on div "ssnnookk 周麗璇 追蹤數 10,973 互動率 1.56% 觀看率 40.7%" at bounding box center [267, 47] width 322 height 20
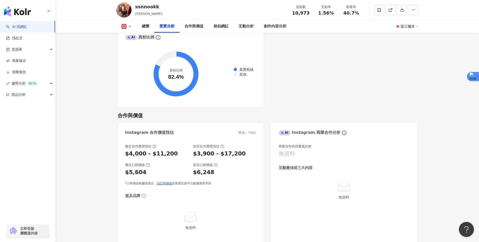
scroll to position [618, 0]
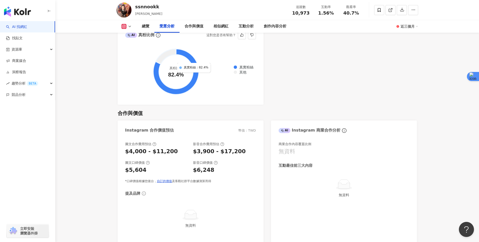
click at [193, 76] on icon at bounding box center [176, 72] width 46 height 46
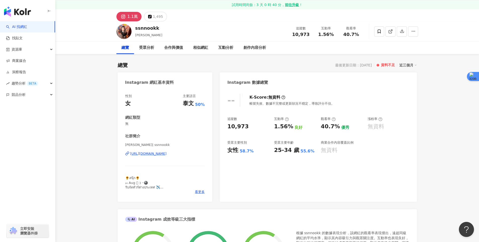
scroll to position [0, 0]
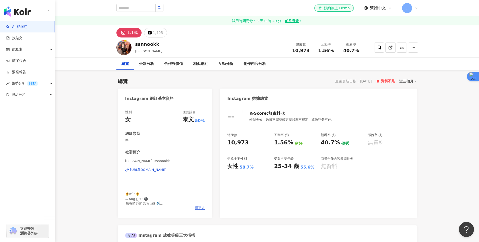
click at [167, 169] on div "https://www.instagram.com/ssnnookk/" at bounding box center [148, 170] width 36 height 5
click at [413, 48] on icon "button" at bounding box center [413, 47] width 5 height 5
click at [416, 46] on icon "button" at bounding box center [413, 47] width 5 height 5
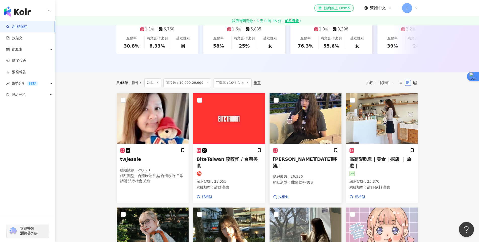
scroll to position [130, 0]
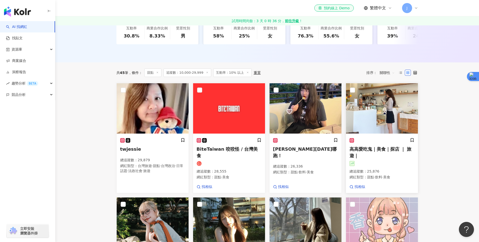
click at [393, 150] on h5 "高高愛吃鬼｜美食｜探店 ｜ 旅遊｜" at bounding box center [382, 152] width 65 height 13
click at [166, 102] on img at bounding box center [153, 108] width 72 height 50
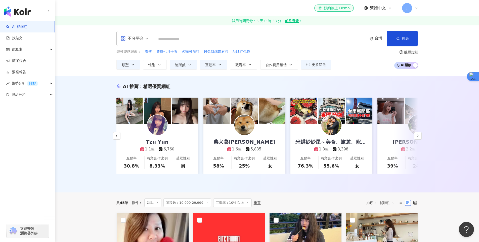
scroll to position [0, 0]
click at [131, 66] on icon "button" at bounding box center [133, 65] width 4 height 4
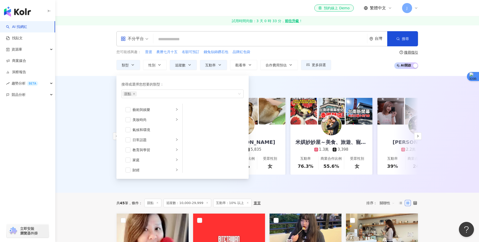
click at [93, 93] on div "AI 推薦 ： 精選優質網紅 蔡佩珊 1.4萬 互動率 55.1% 商業合作比例 50% 受眾性別 男 夢夢 🍰 甜點魔法 1.7萬 互動率 16.9% 商業…" at bounding box center [267, 134] width 424 height 117
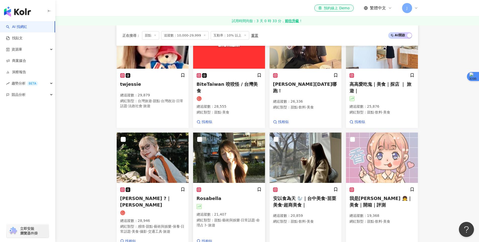
scroll to position [102, 0]
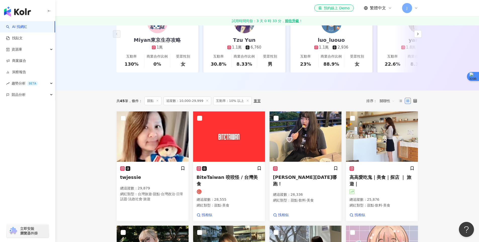
click at [247, 102] on icon at bounding box center [248, 100] width 3 height 3
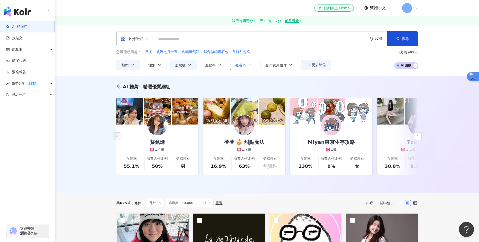
click at [242, 69] on button "觀看率" at bounding box center [243, 65] width 27 height 10
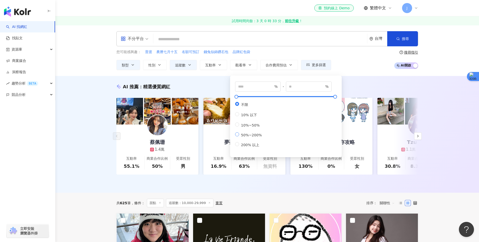
click at [256, 137] on span "50%~200%" at bounding box center [251, 135] width 25 height 4
type input "**"
type input "***"
click at [376, 89] on div "AI 推薦 ： 精選優質網紅" at bounding box center [267, 87] width 302 height 6
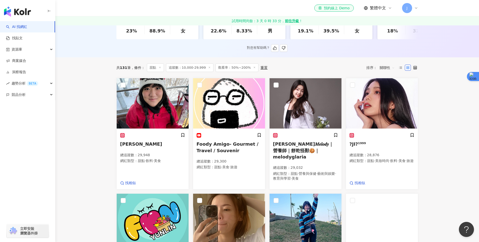
scroll to position [138, 0]
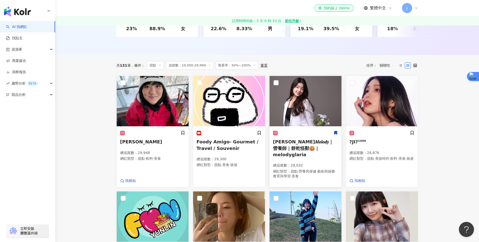
click at [312, 146] on span "若賢𝑴𝒆𝒍𝒐𝒅𝒚｜營養師｜餅乾怪獸🍪｜melodyglaria" at bounding box center [303, 148] width 60 height 18
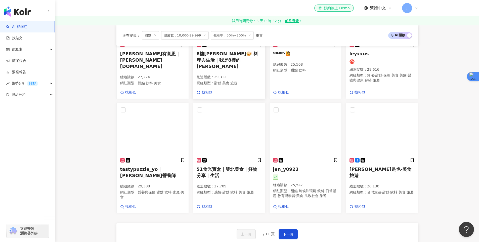
scroll to position [344, 0]
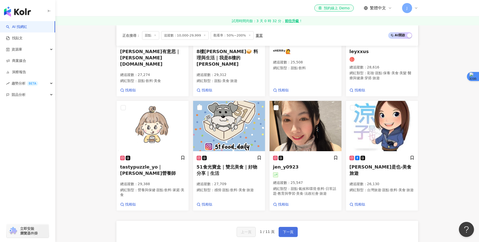
click at [291, 227] on button "下一頁" at bounding box center [288, 232] width 19 height 10
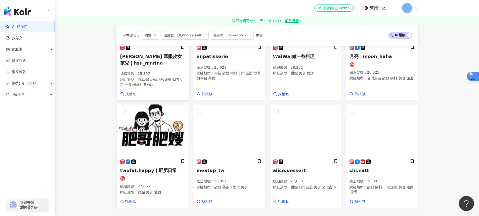
scroll to position [340, 0]
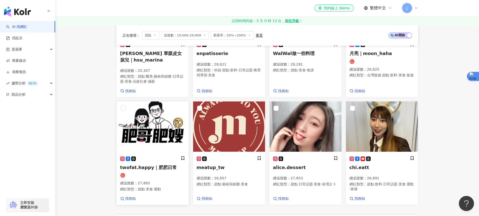
click at [137, 134] on img at bounding box center [153, 127] width 72 height 50
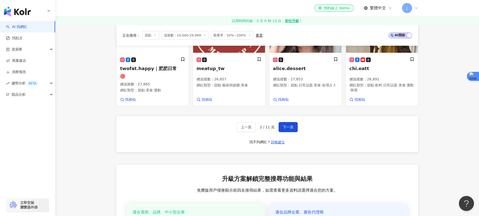
scroll to position [391, 0]
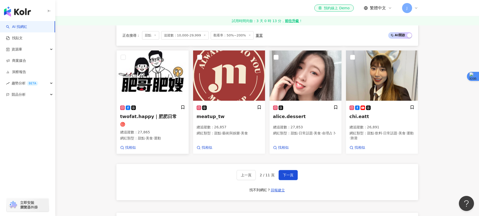
click at [159, 88] on img at bounding box center [153, 76] width 72 height 50
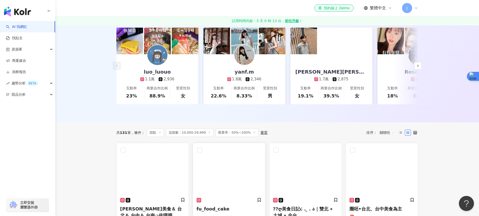
scroll to position [2, 0]
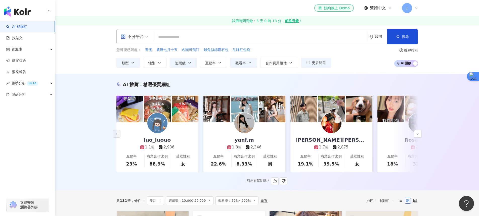
click at [151, 125] on img at bounding box center [157, 123] width 20 height 20
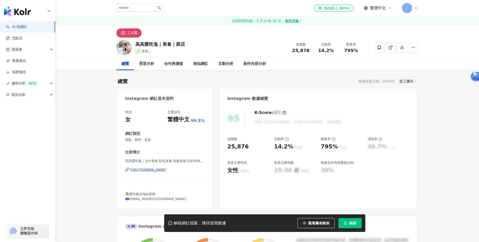
click at [140, 170] on div "[URL][DOMAIN_NAME]" at bounding box center [148, 170] width 36 height 5
click at [167, 168] on div "[URL][DOMAIN_NAME]" at bounding box center [148, 170] width 36 height 5
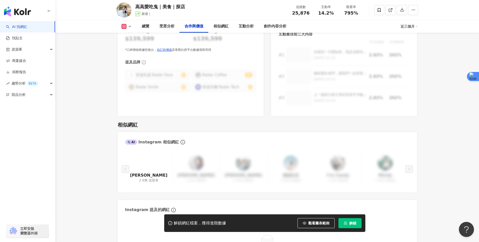
scroll to position [753, 0]
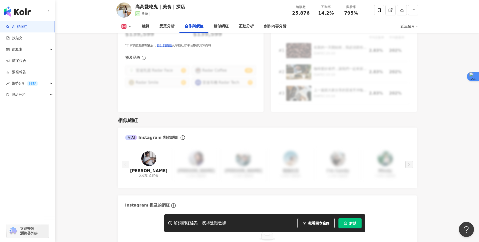
click at [146, 151] on img at bounding box center [148, 158] width 15 height 15
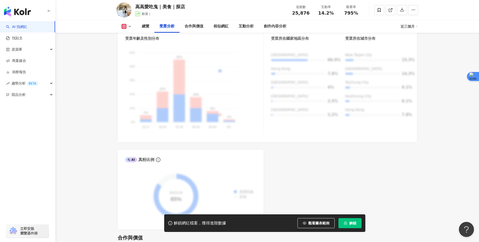
scroll to position [477, 0]
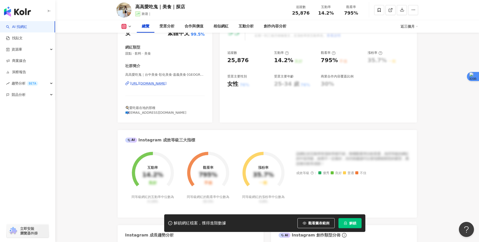
scroll to position [64, 0]
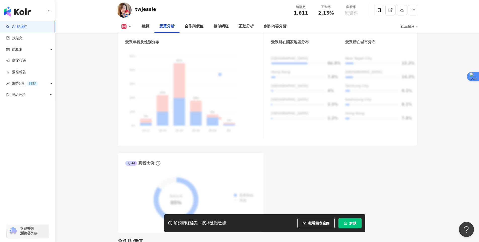
scroll to position [453, 0]
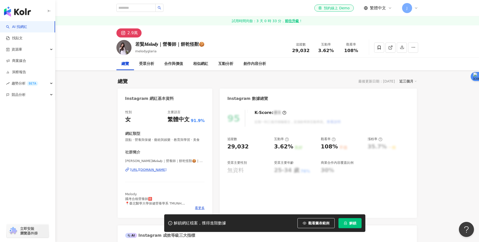
click at [164, 168] on div "https://www.instagram.com/melodyglaria/" at bounding box center [148, 170] width 36 height 5
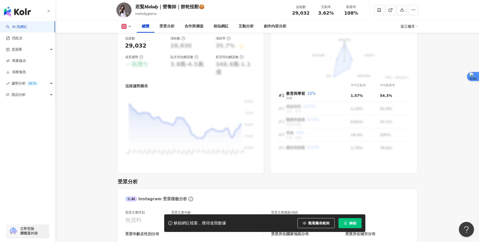
scroll to position [276, 0]
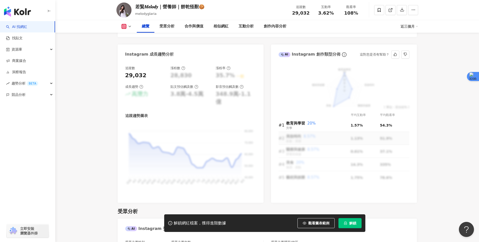
click at [319, 140] on td "美妝時尚 8.57% 彩妝．穿搭" at bounding box center [318, 138] width 65 height 13
click at [317, 140] on td "美妝時尚 8.57% 彩妝．穿搭" at bounding box center [318, 138] width 65 height 13
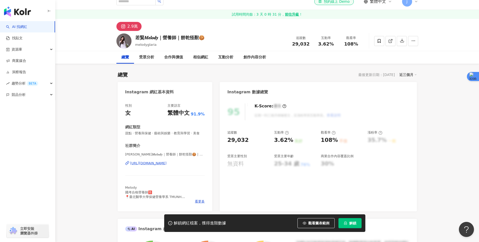
scroll to position [1, 0]
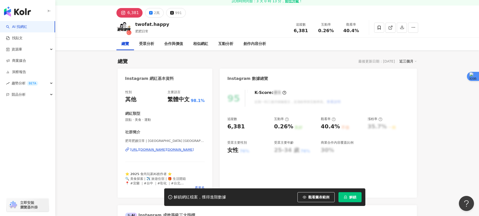
scroll to position [18, 0]
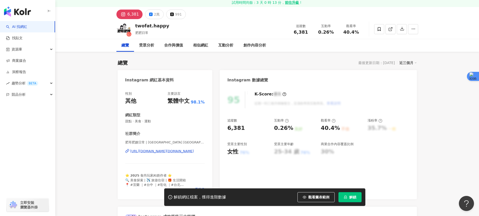
click at [152, 153] on div "https://www.instagram.com/twofat.happy/" at bounding box center [162, 151] width 64 height 5
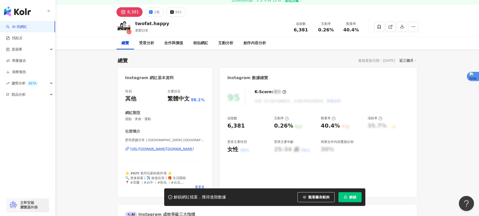
scroll to position [4, 0]
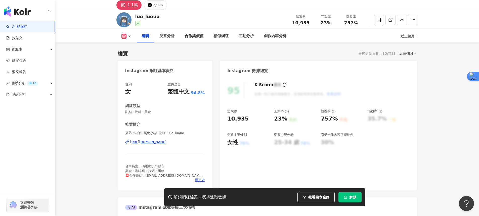
scroll to position [32, 0]
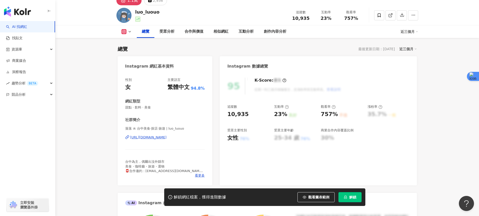
click at [181, 135] on div "落落 ꔛ 台中美食·探店·旅遊 | [PERSON_NAME] [URL][DOMAIN_NAME]" at bounding box center [165, 141] width 80 height 29
click at [167, 136] on div "[URL][DOMAIN_NAME]" at bounding box center [148, 137] width 36 height 5
click at [203, 175] on span "看更多" at bounding box center [200, 176] width 10 height 5
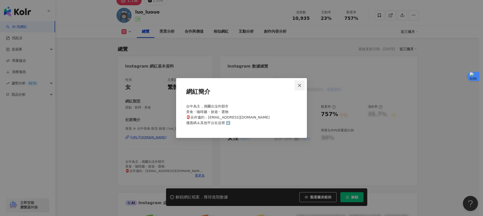
click at [302, 83] on button "Close" at bounding box center [300, 86] width 10 height 10
